Goal: Information Seeking & Learning: Find specific page/section

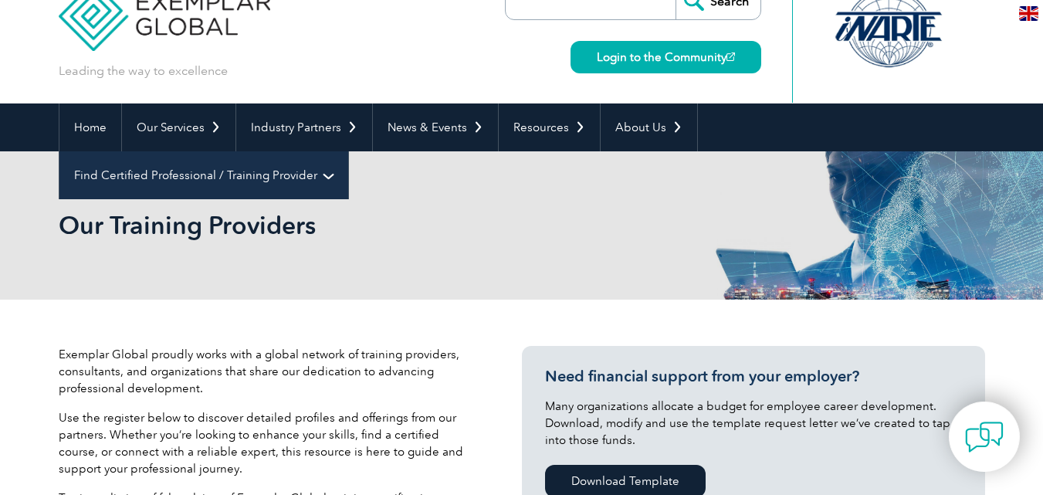
scroll to position [77, 0]
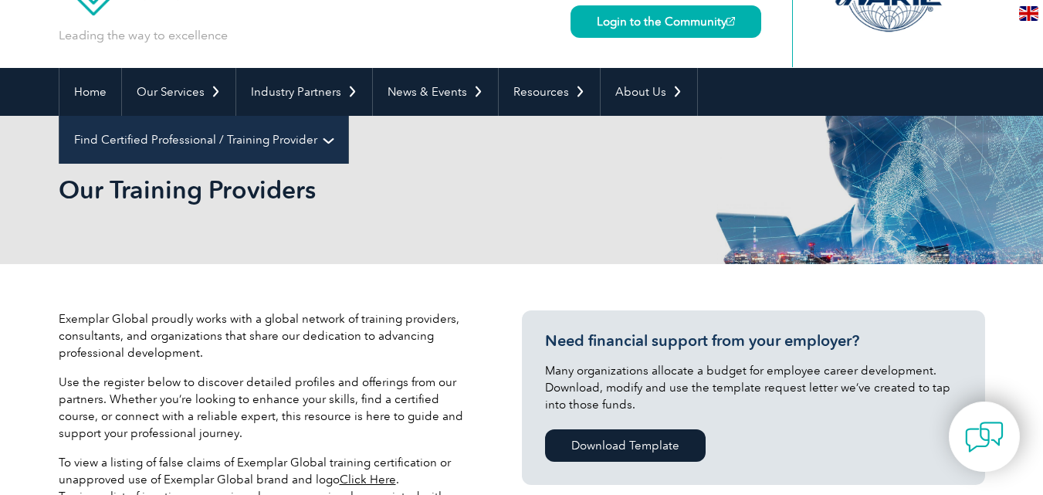
click at [348, 116] on link "Find Certified Professional / Training Provider" at bounding box center [203, 140] width 289 height 48
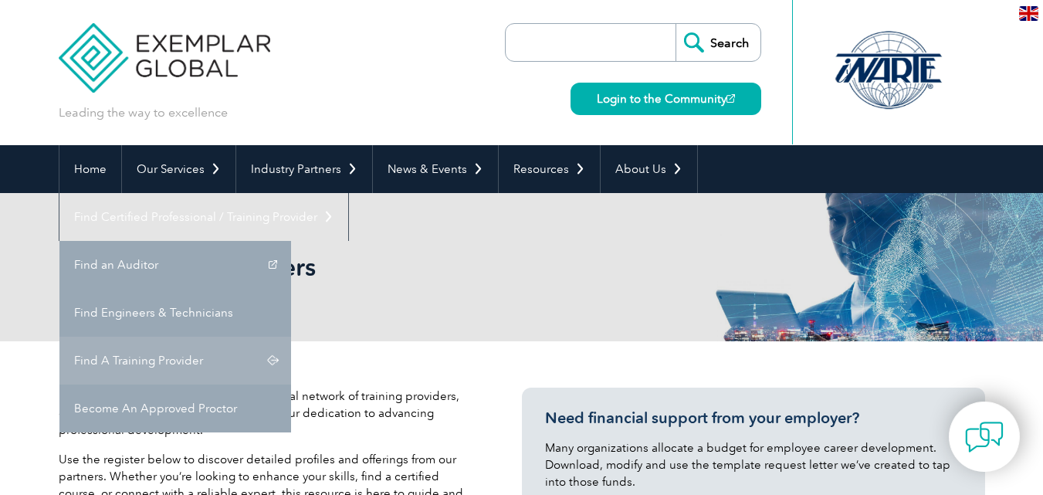
click at [291, 337] on link "Find A Training Provider" at bounding box center [175, 361] width 232 height 48
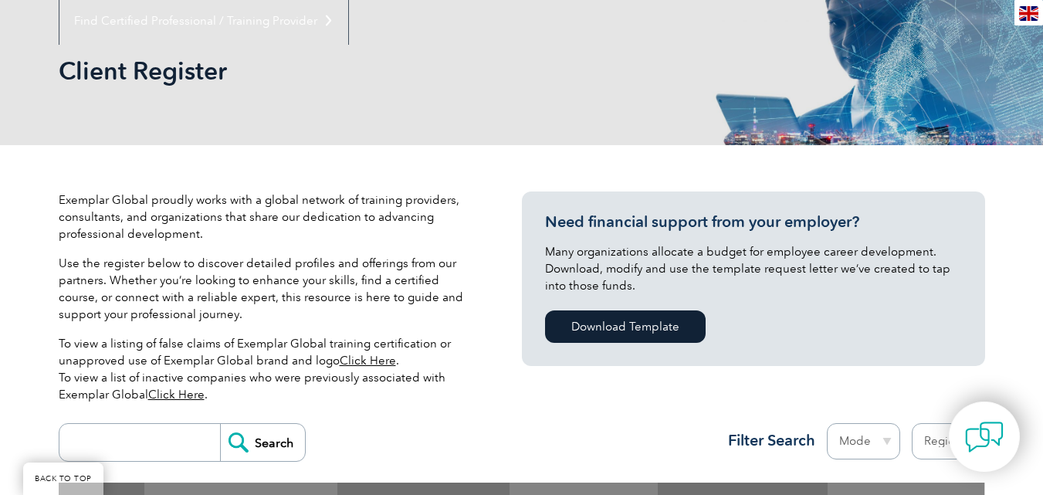
scroll to position [386, 0]
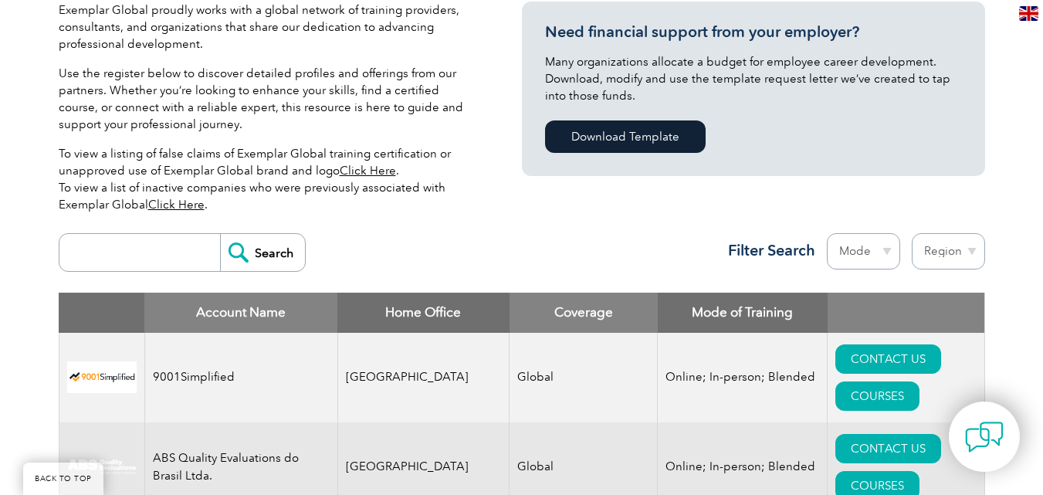
click at [157, 261] on input "search" at bounding box center [143, 252] width 153 height 37
click at [251, 256] on input "Search" at bounding box center [262, 252] width 85 height 37
click at [151, 257] on input "search" at bounding box center [143, 252] width 153 height 37
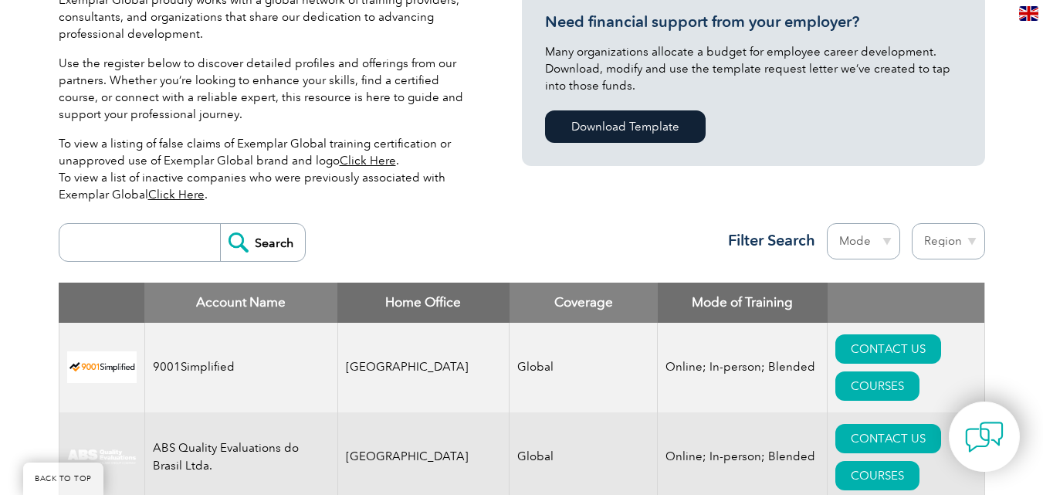
scroll to position [248, 0]
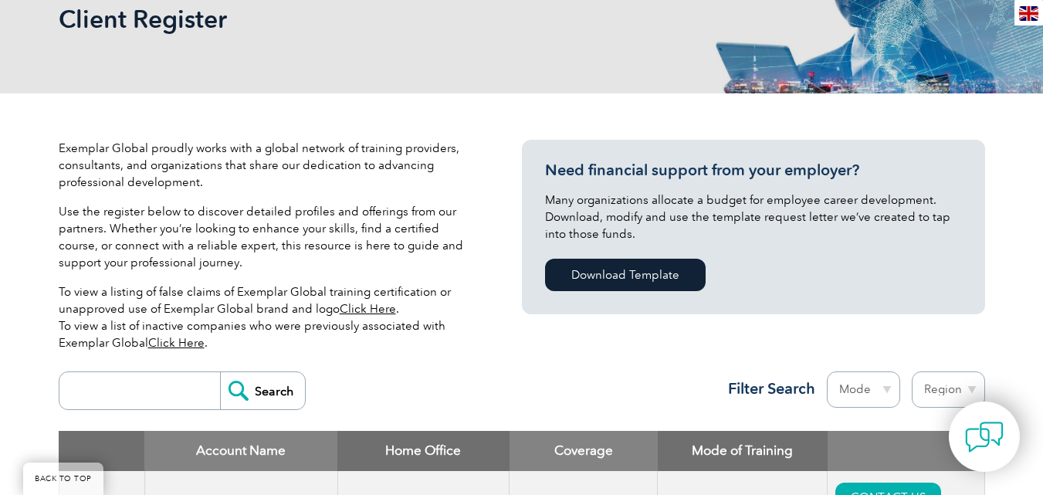
click at [154, 382] on input "search" at bounding box center [143, 390] width 153 height 37
type input "royal"
click at [252, 381] on input "Search" at bounding box center [262, 390] width 85 height 37
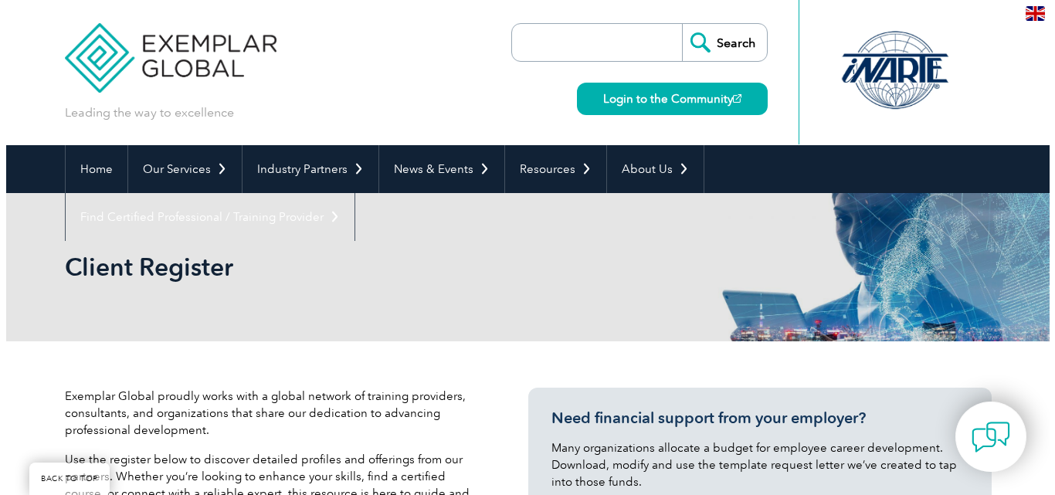
scroll to position [634, 0]
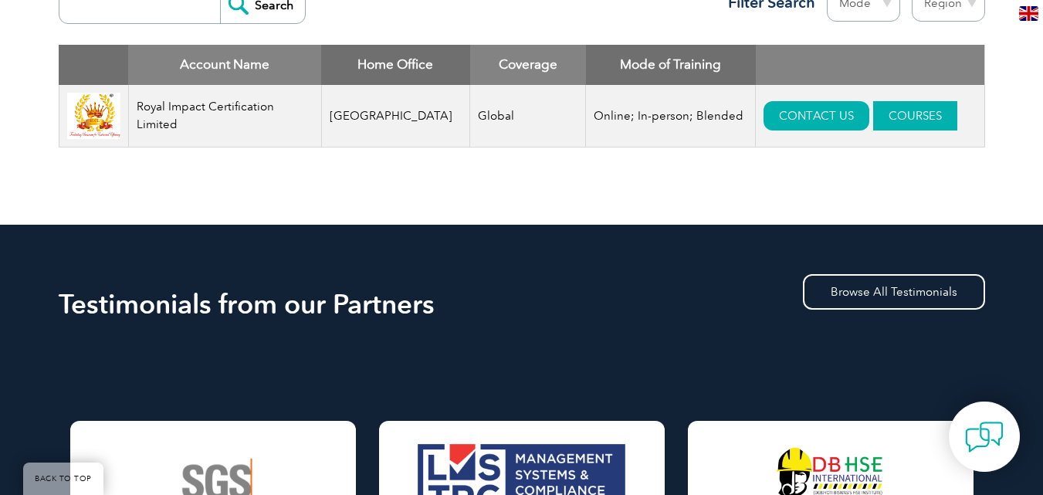
click at [873, 108] on link "COURSES" at bounding box center [915, 115] width 84 height 29
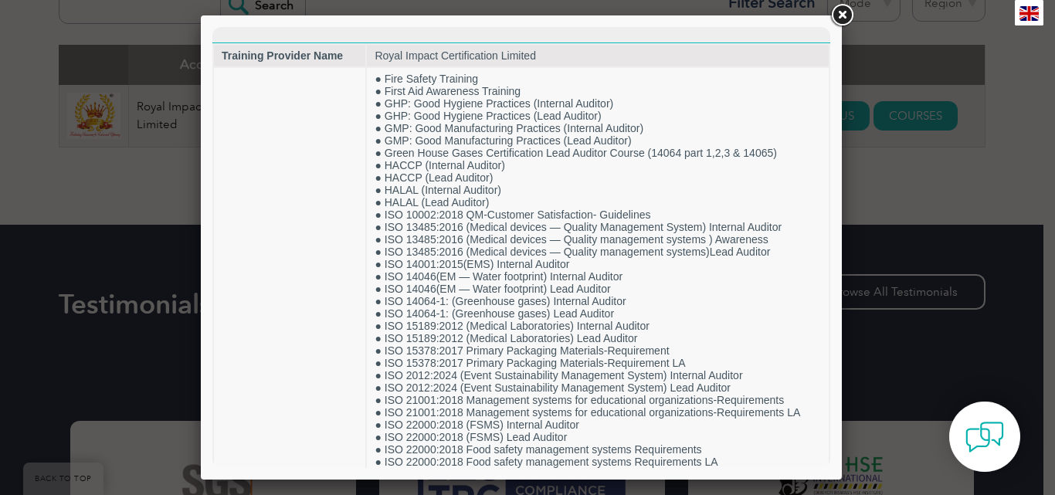
scroll to position [0, 0]
